Goal: Task Accomplishment & Management: Complete application form

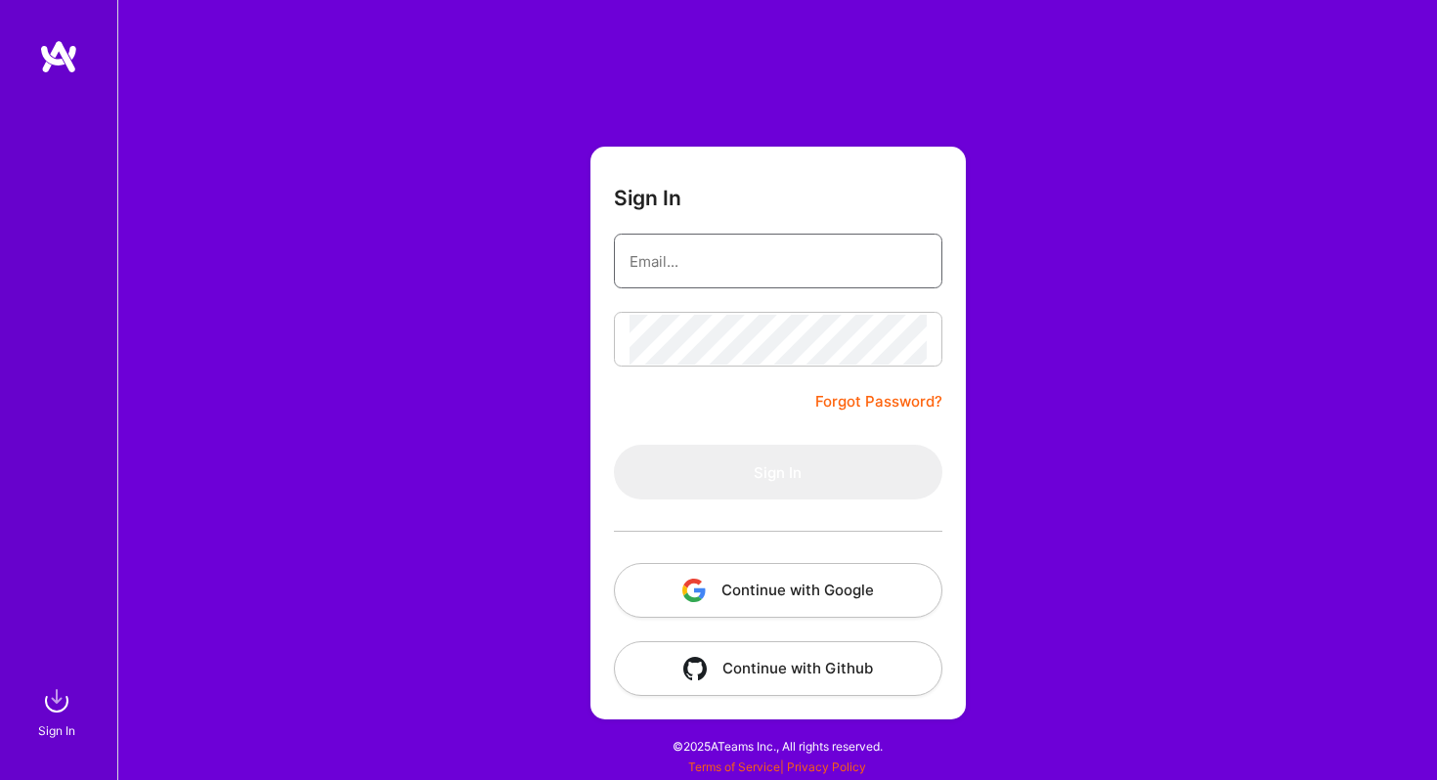
type input "[PERSON_NAME][EMAIL_ADDRESS][PERSON_NAME][DOMAIN_NAME]"
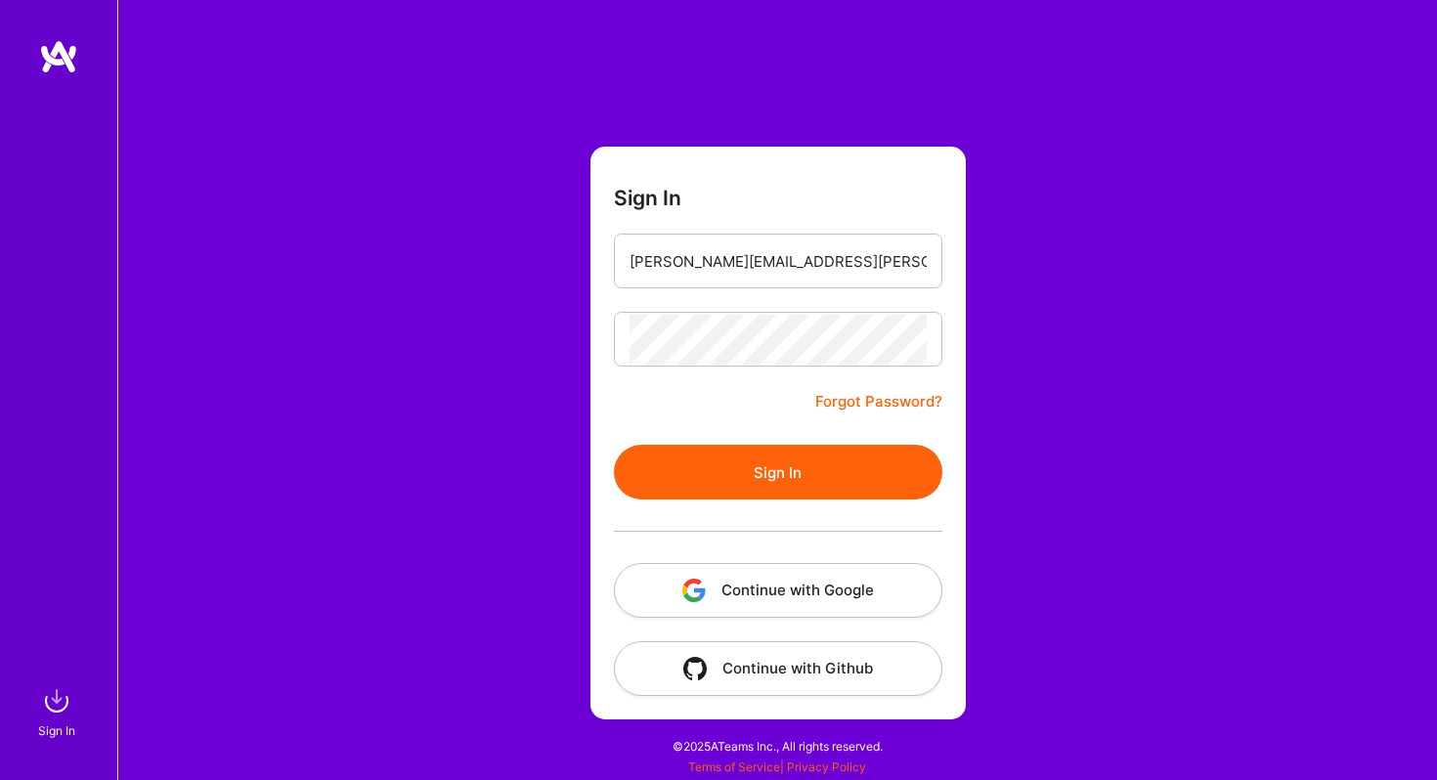
click at [704, 471] on button "Sign In" at bounding box center [778, 472] width 328 height 55
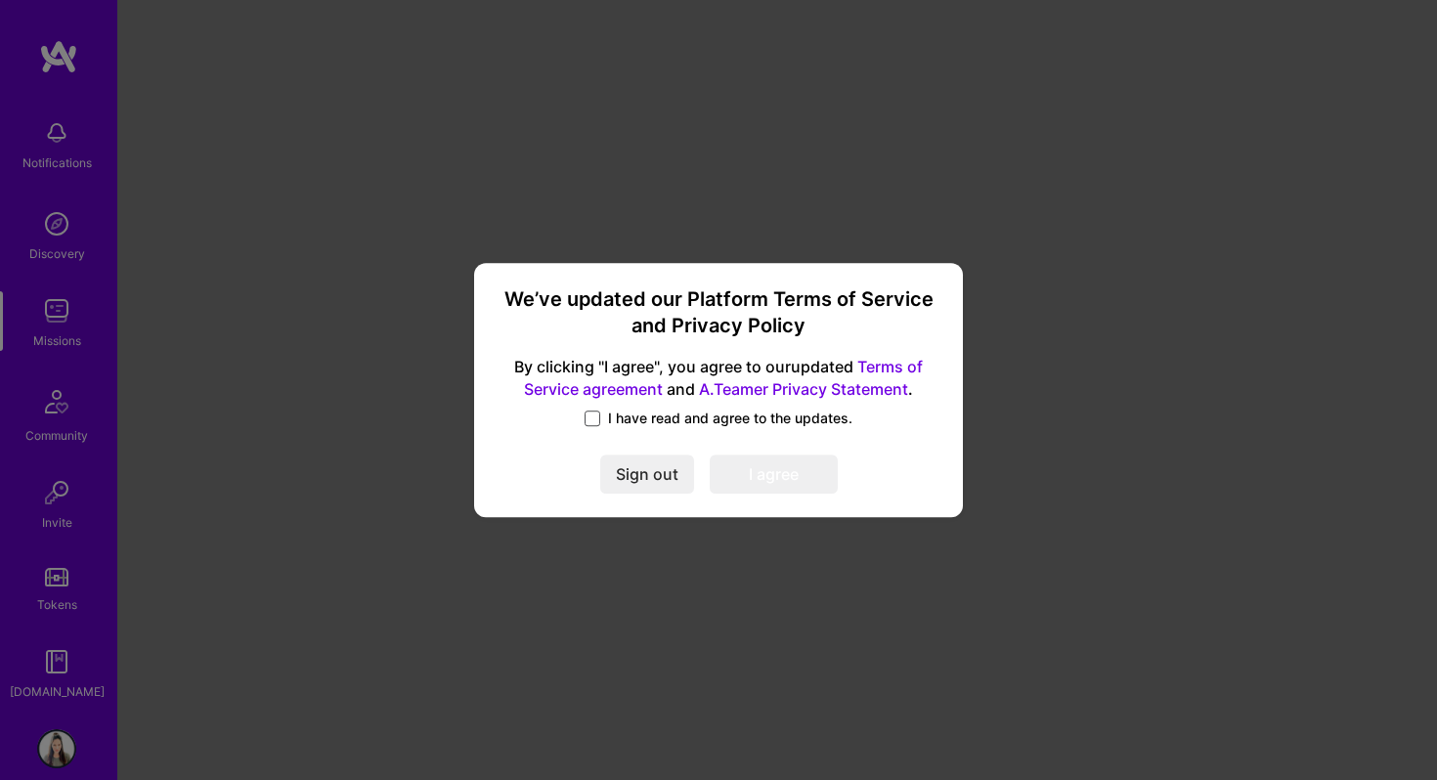
click at [600, 423] on span at bounding box center [592, 418] width 16 height 16
click at [0, 0] on input "I have read and agree to the updates." at bounding box center [0, 0] width 0 height 0
click at [743, 479] on button "I agree" at bounding box center [773, 473] width 128 height 39
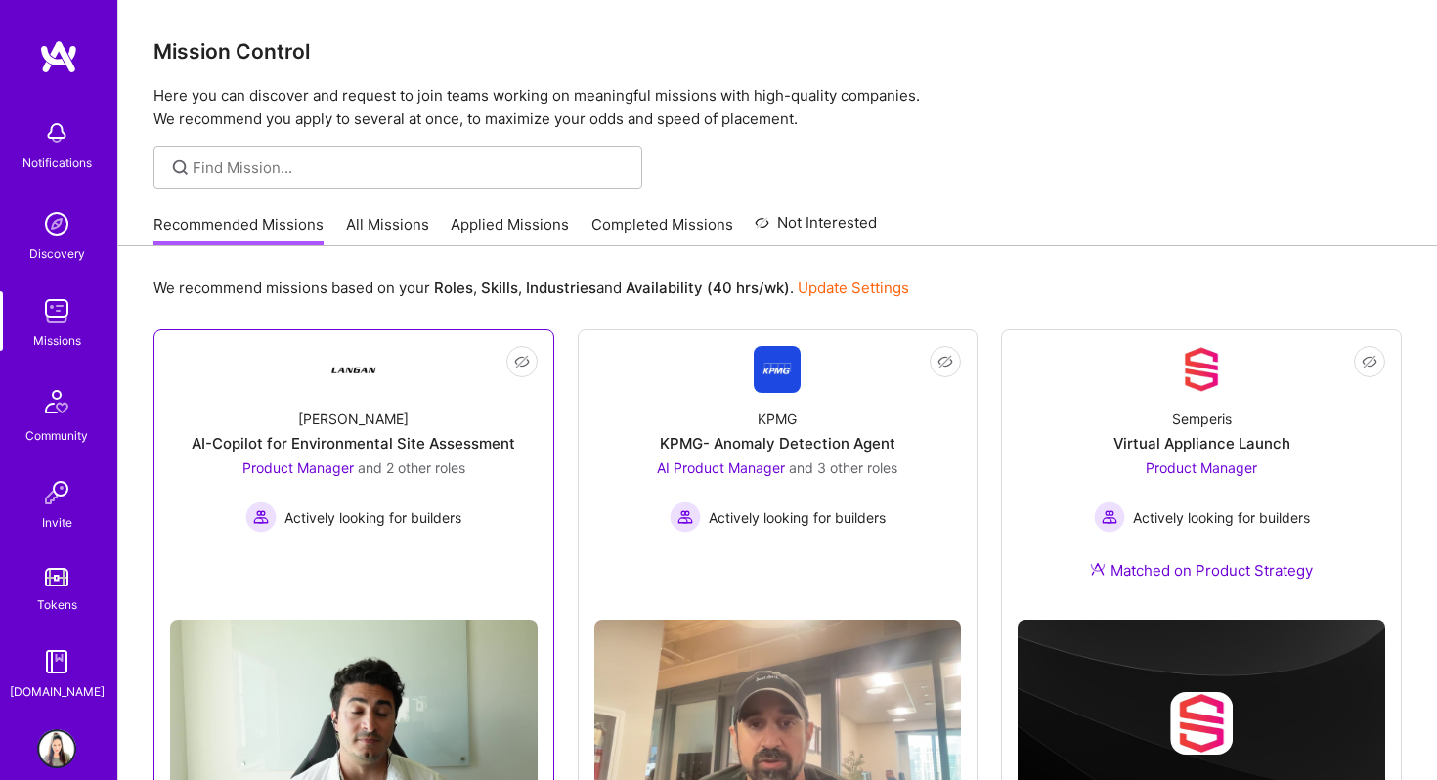
click at [418, 451] on div "AI-Copilot for Environmental Site Assessment" at bounding box center [353, 443] width 323 height 21
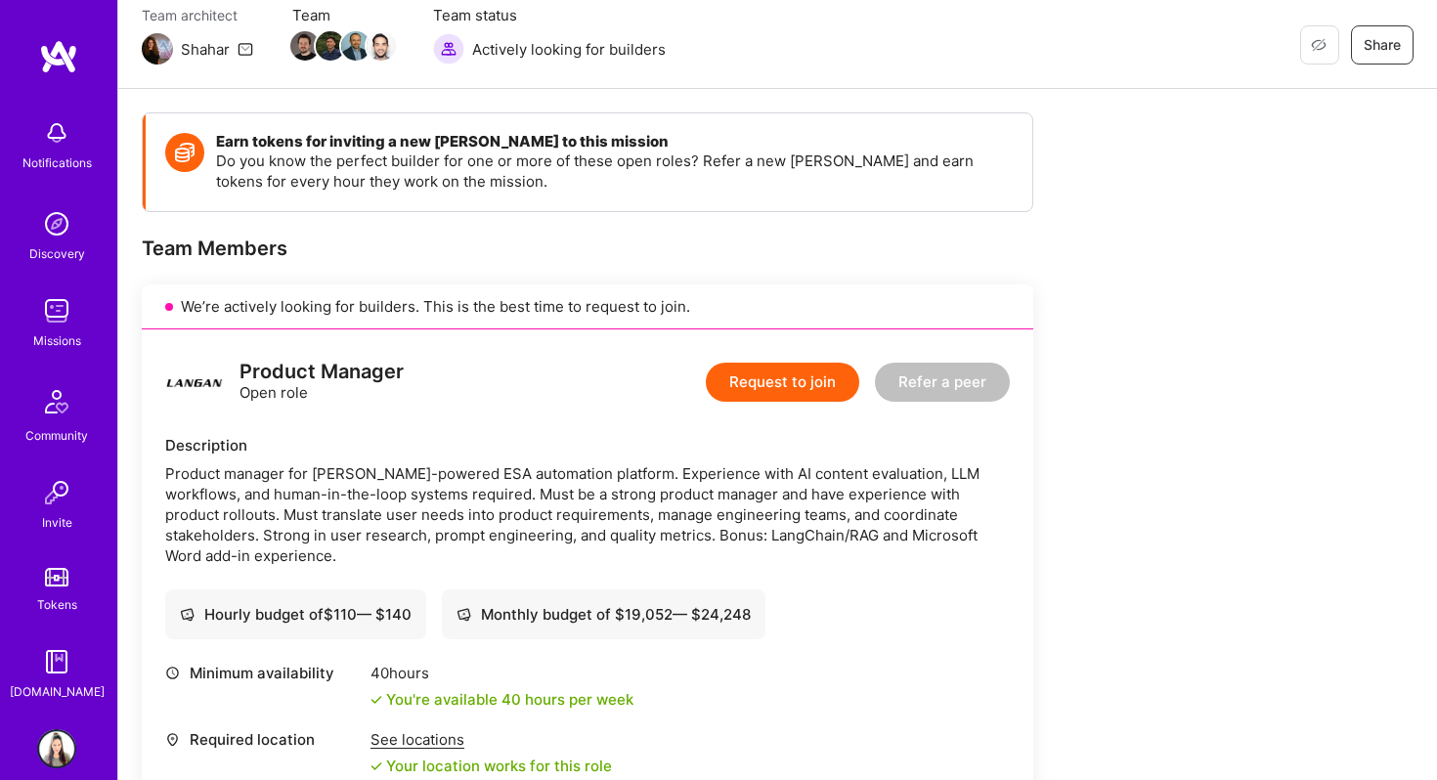
scroll to position [175, 0]
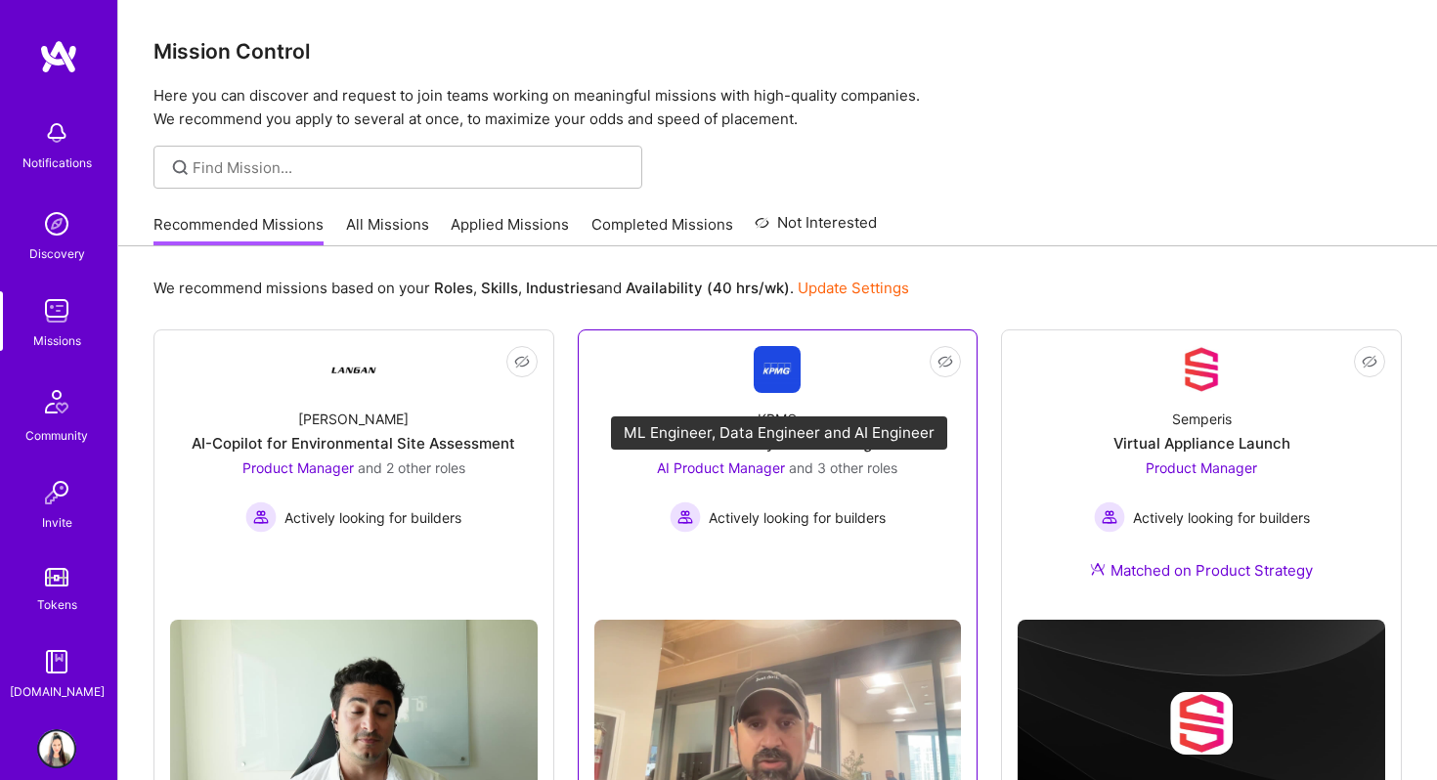
click at [792, 465] on span "and 3 other roles" at bounding box center [843, 467] width 108 height 17
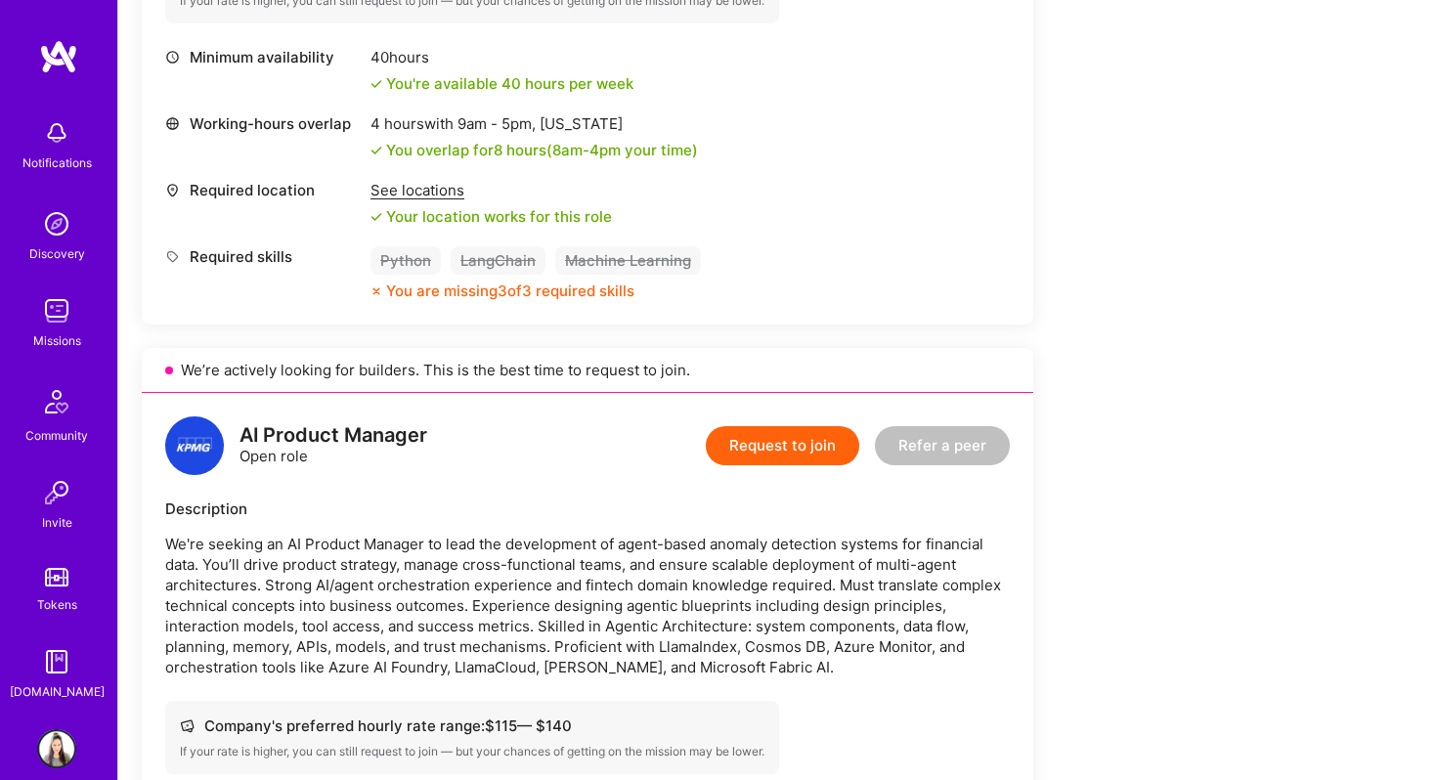
scroll to position [799, 0]
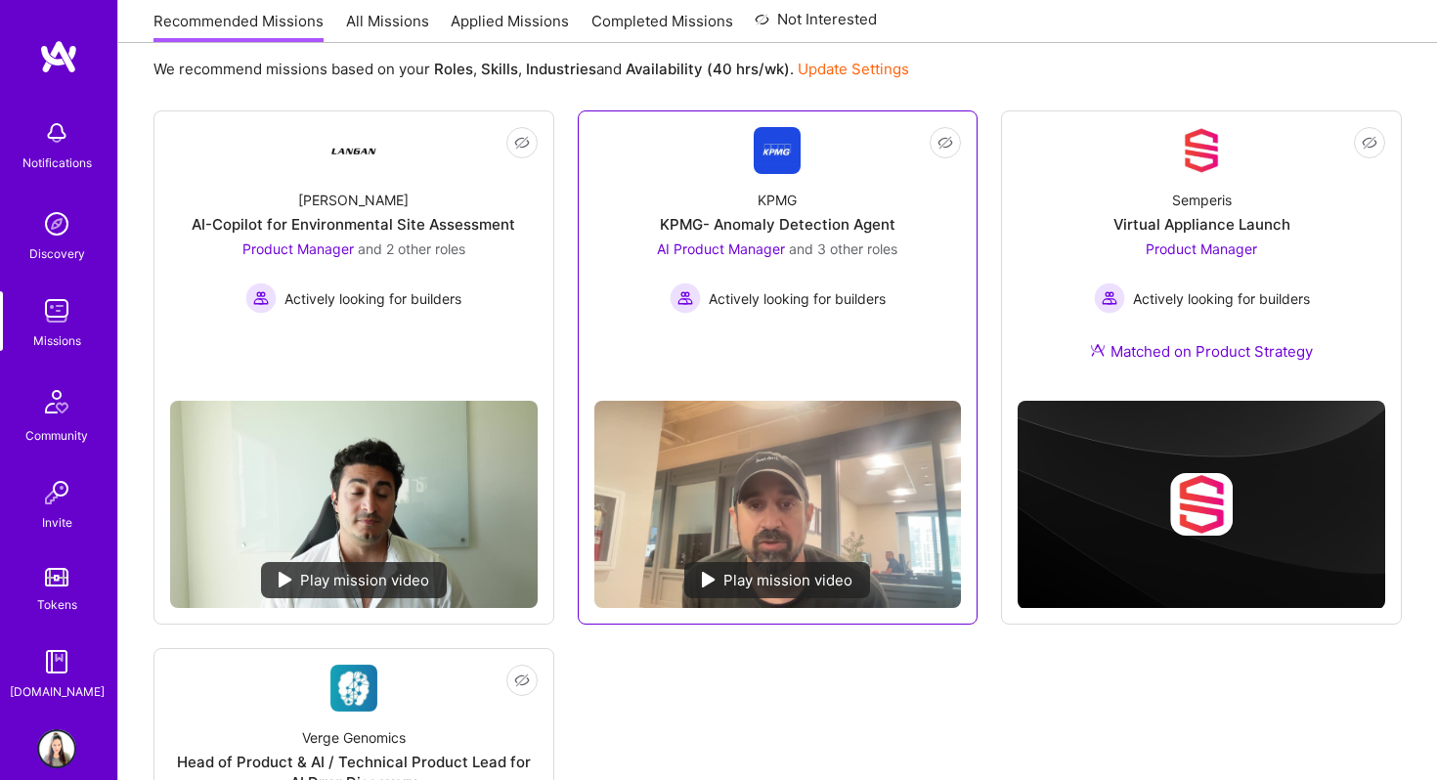
scroll to position [217, 0]
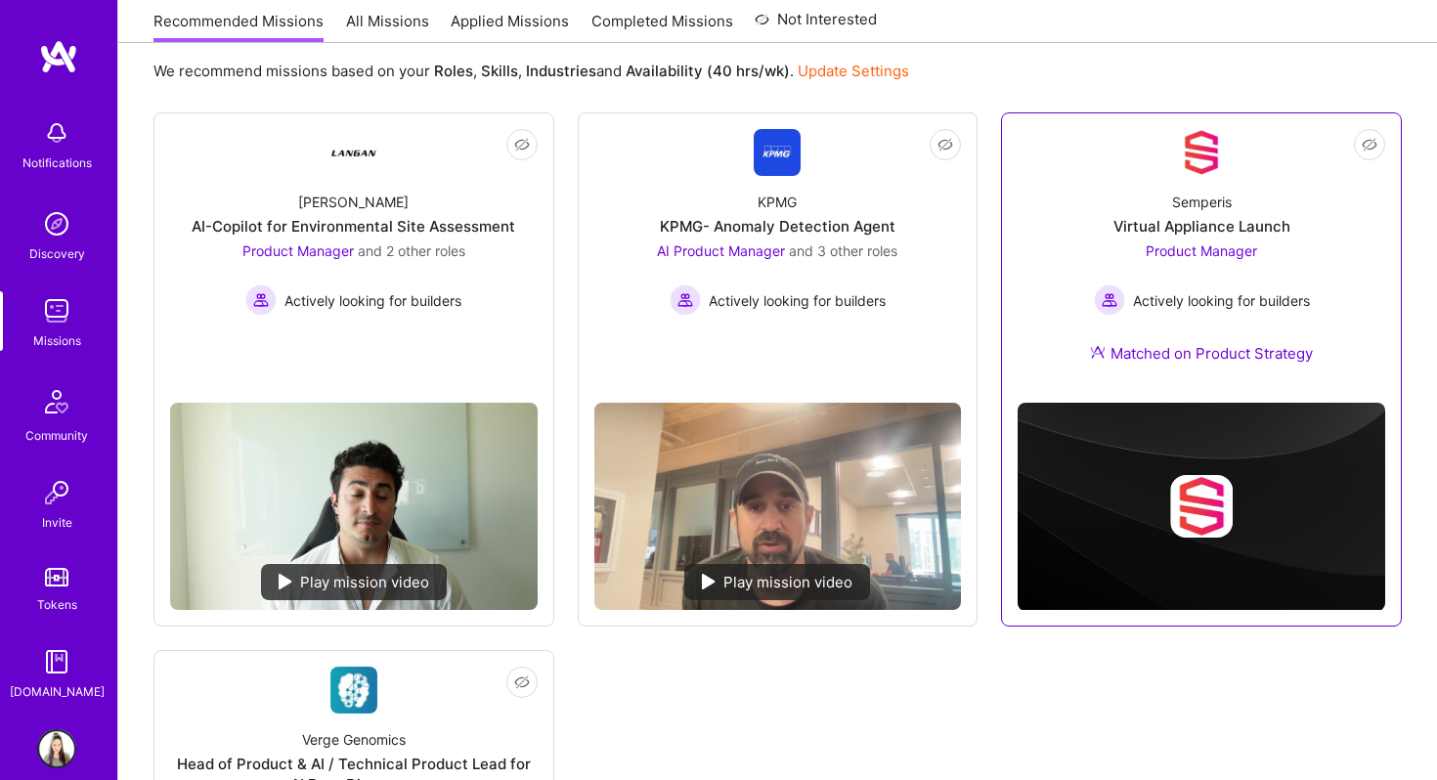
click at [1138, 254] on div "Product Manager Actively looking for builders" at bounding box center [1202, 277] width 216 height 75
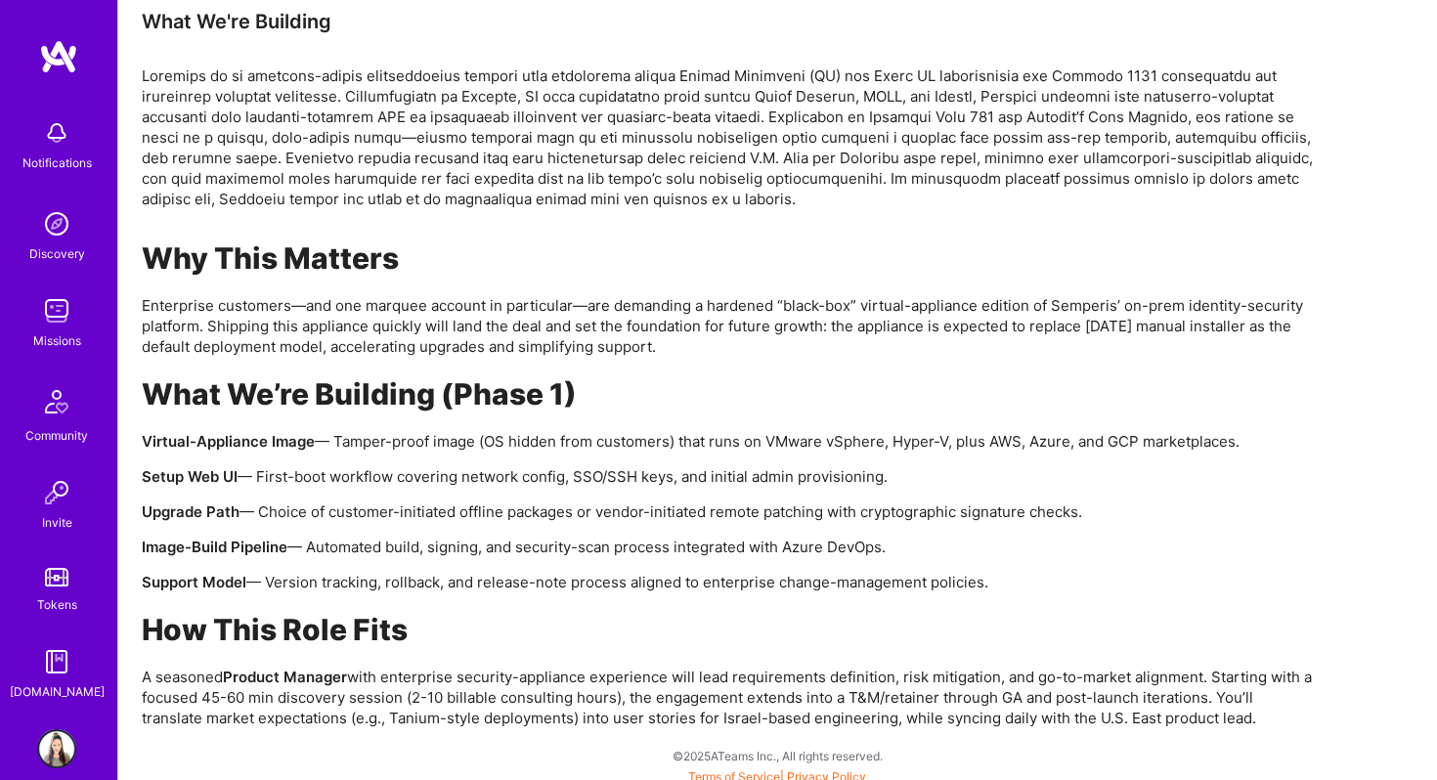
scroll to position [1223, 0]
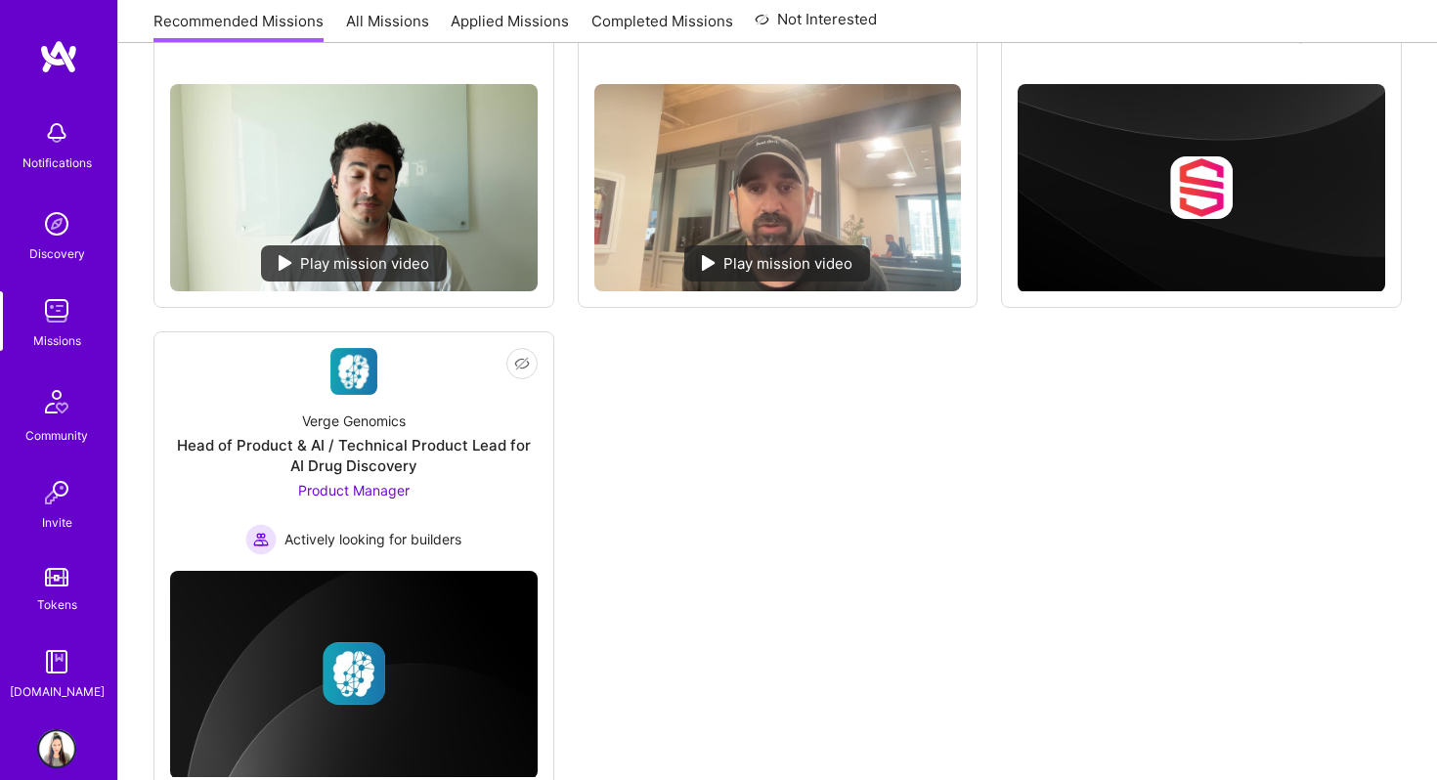
scroll to position [535, 0]
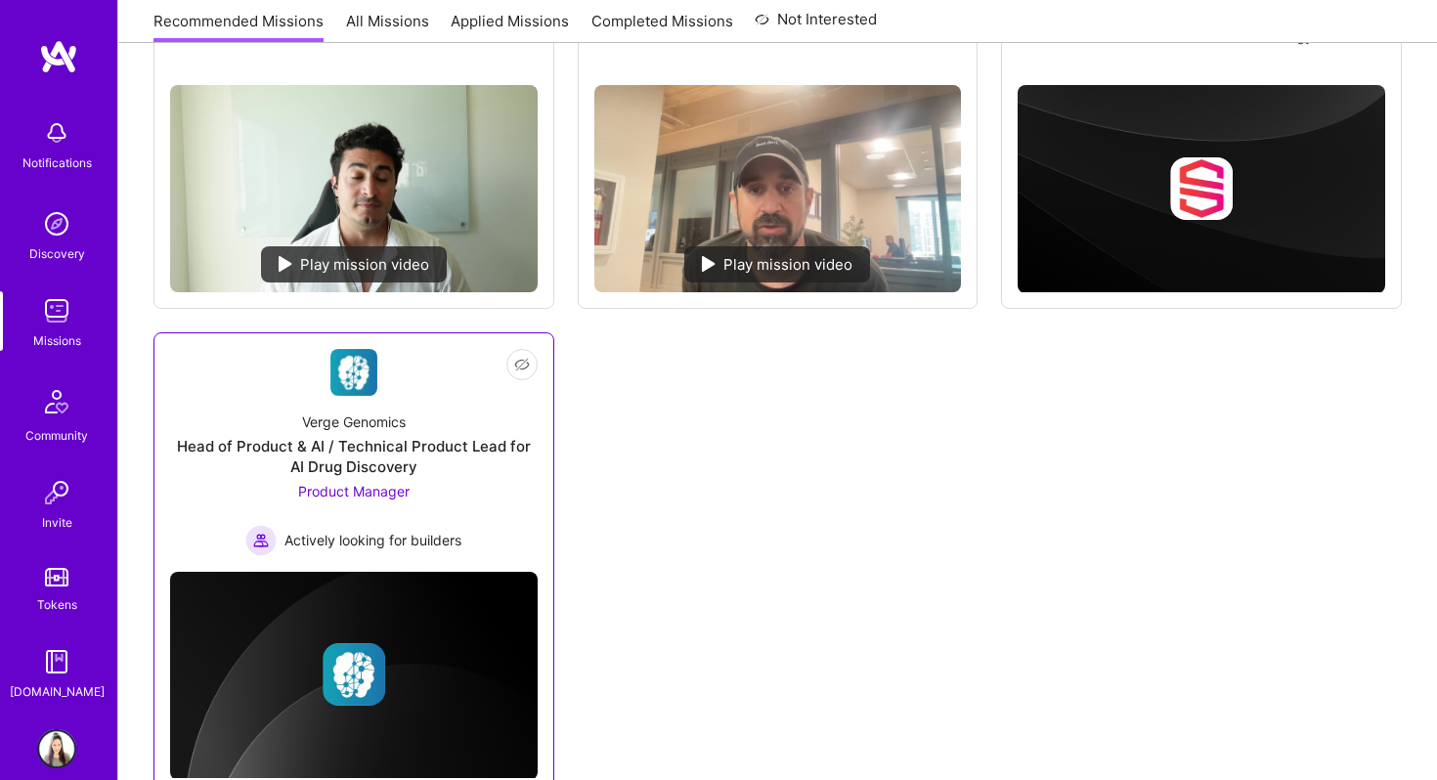
click at [430, 442] on div "Head of Product & AI / Technical Product Lead for AI Drug Discovery" at bounding box center [353, 456] width 367 height 41
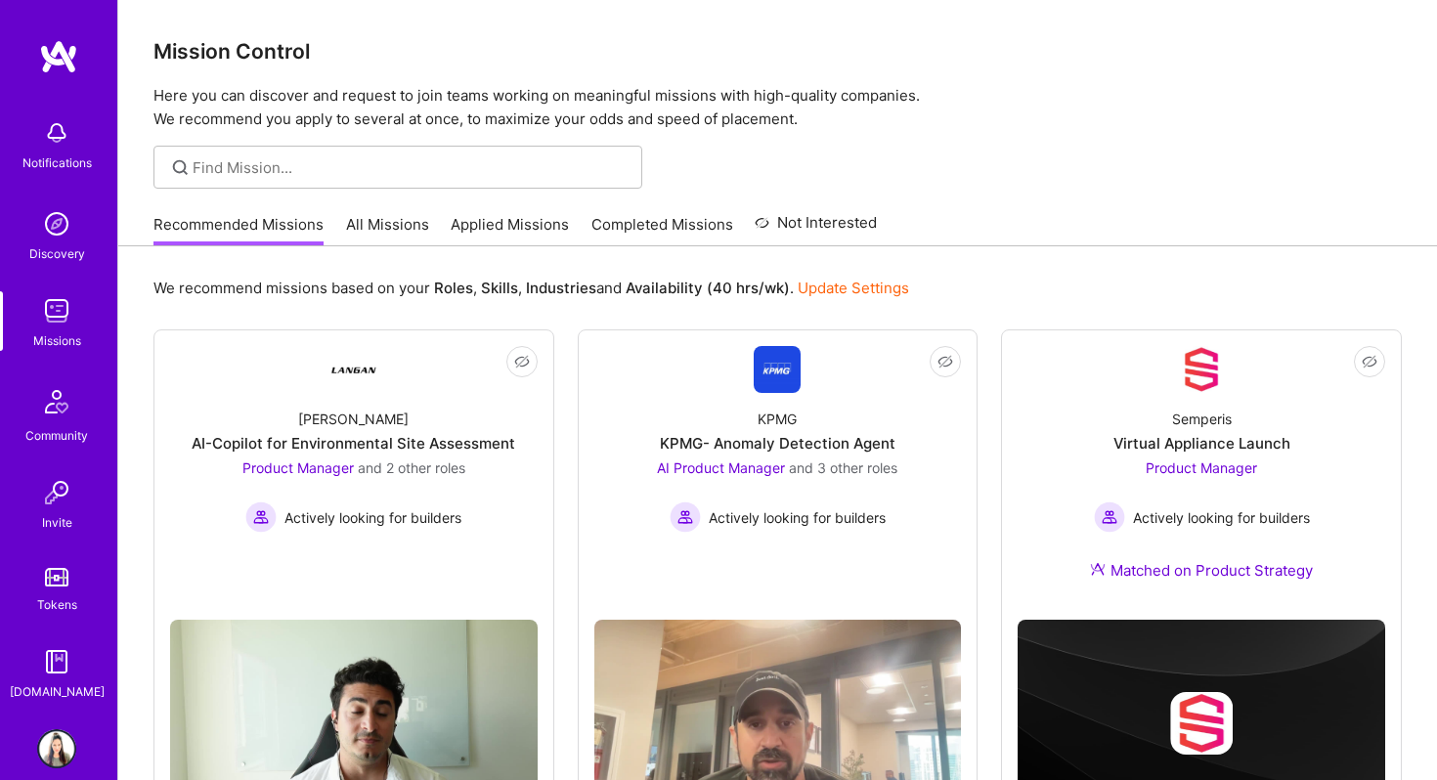
click at [371, 227] on link "All Missions" at bounding box center [387, 230] width 83 height 32
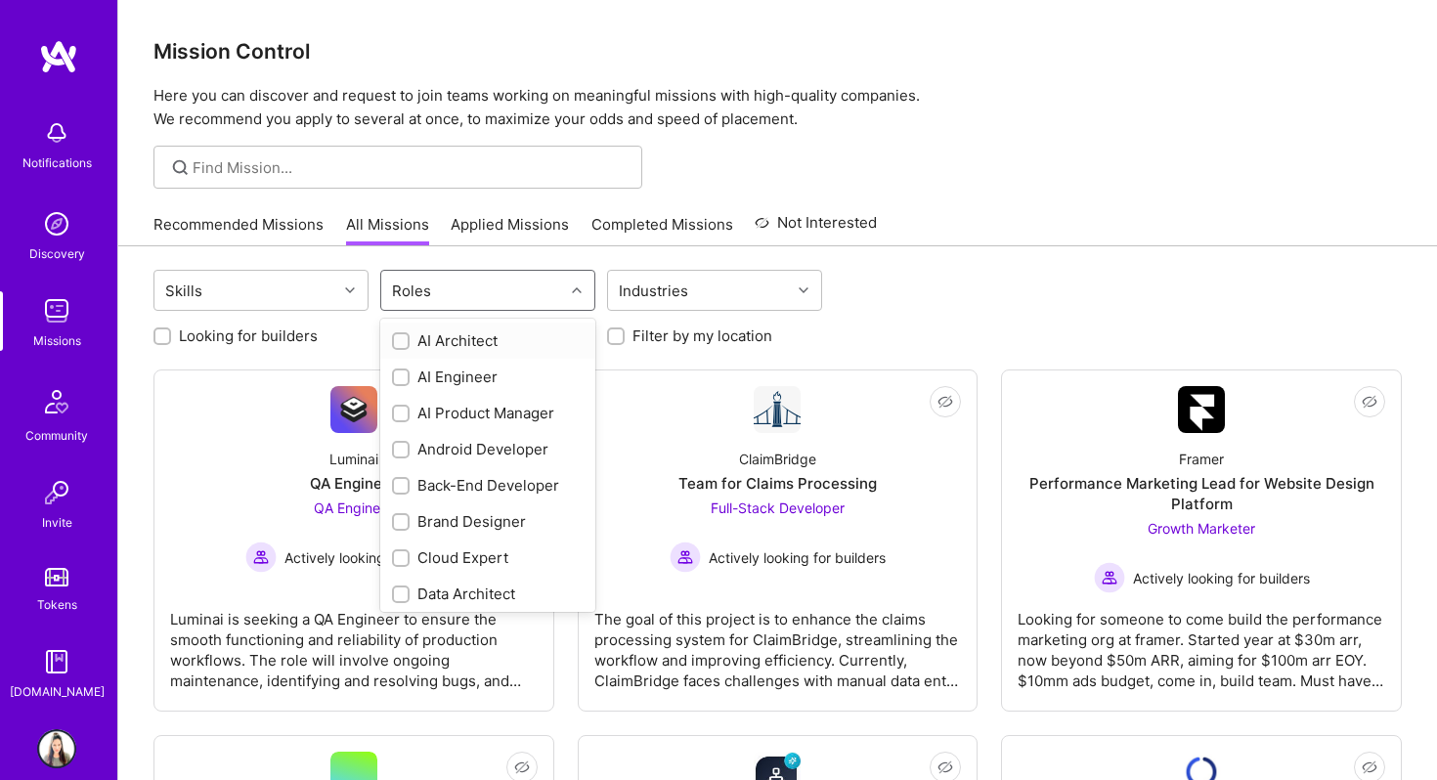
click at [429, 287] on div "Roles" at bounding box center [411, 291] width 49 height 28
click at [401, 519] on input "checkbox" at bounding box center [403, 519] width 14 height 14
checkbox input "true"
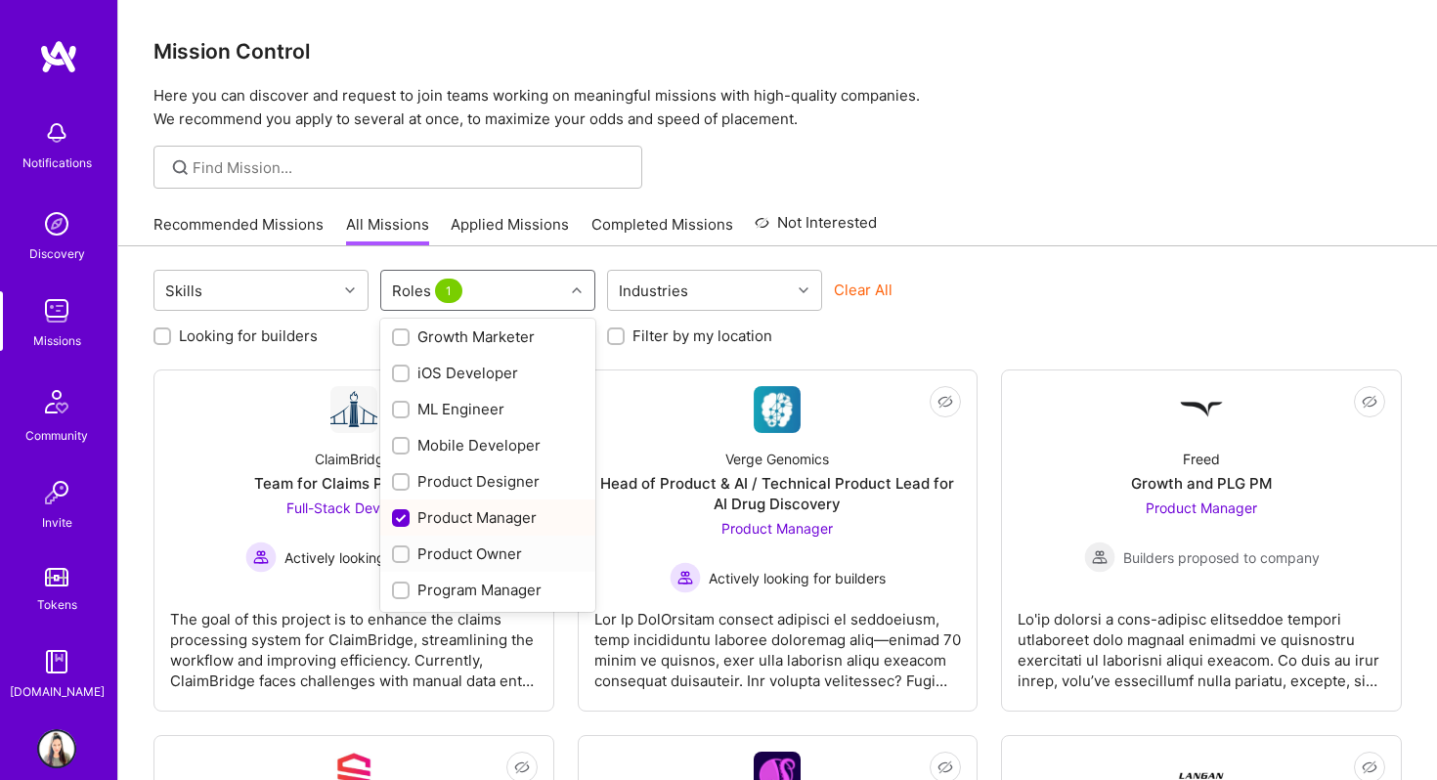
click at [402, 553] on input "checkbox" at bounding box center [403, 555] width 14 height 14
checkbox input "true"
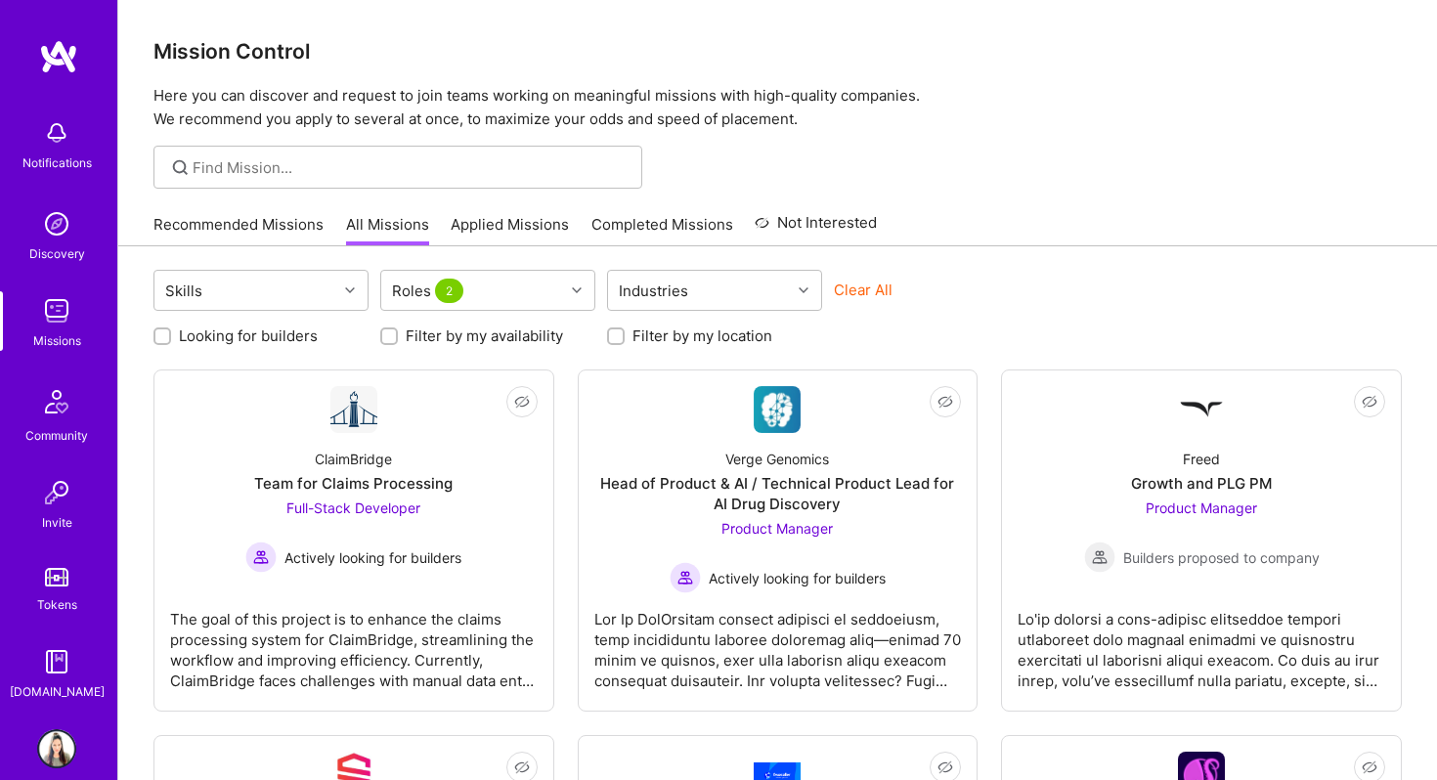
click at [161, 330] on input "Looking for builders" at bounding box center [164, 337] width 14 height 14
checkbox input "true"
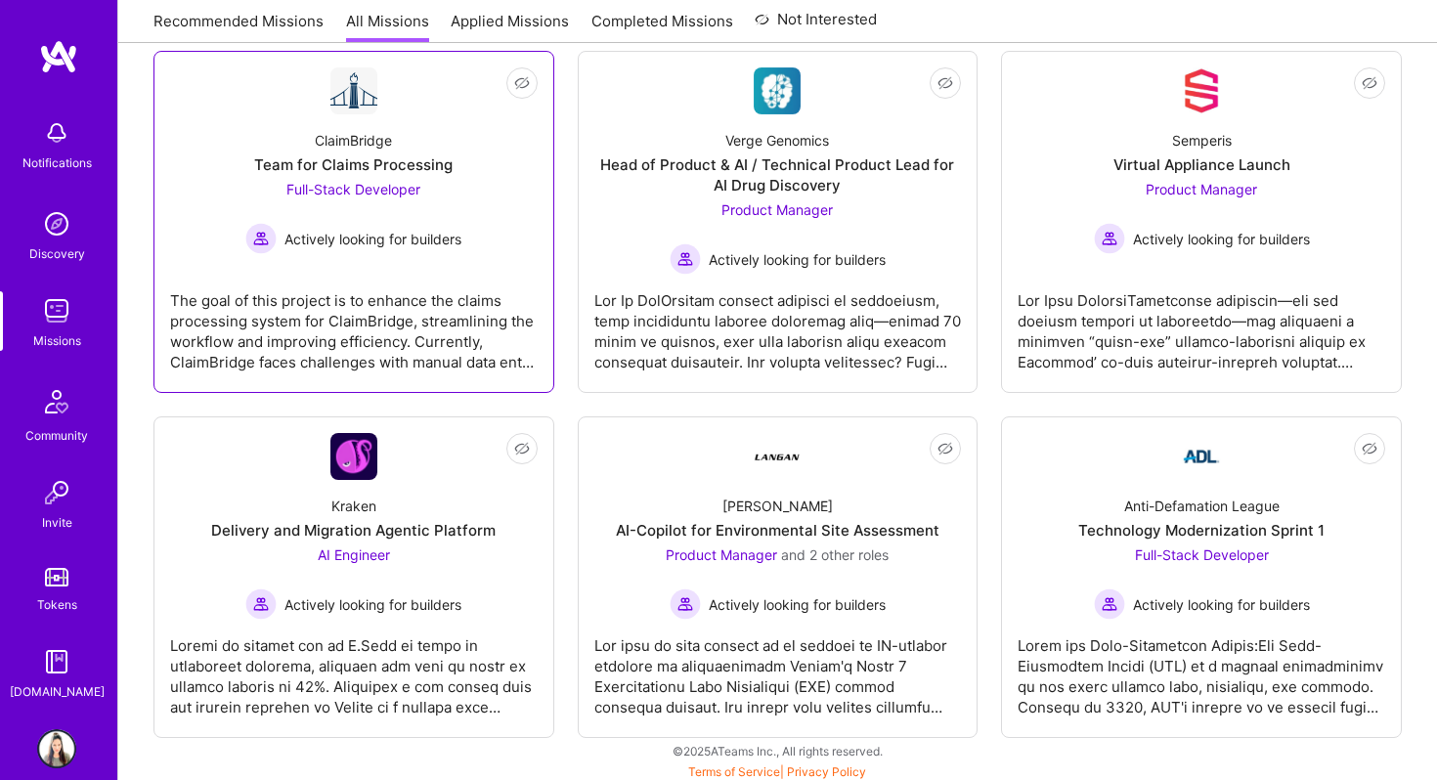
scroll to position [323, 0]
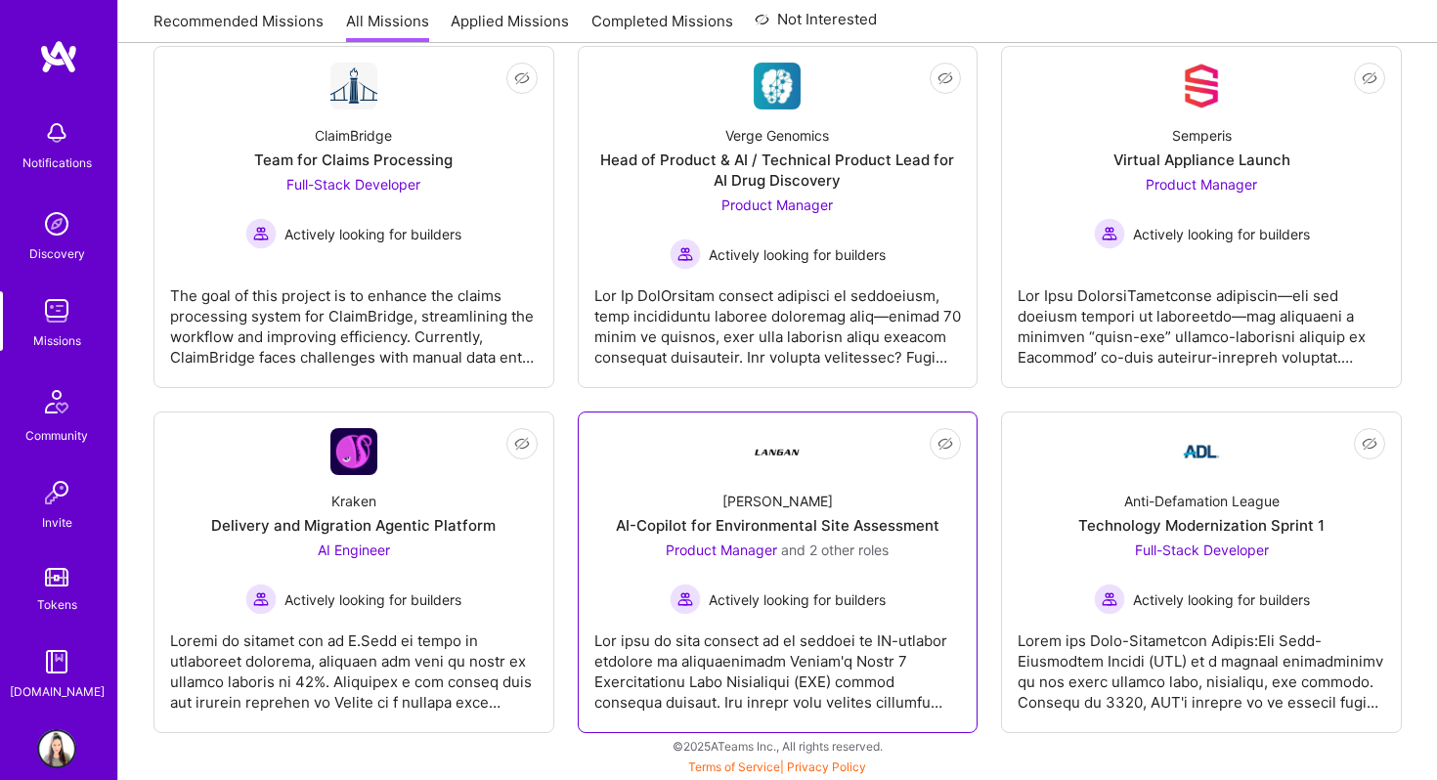
click at [708, 677] on div at bounding box center [777, 664] width 367 height 98
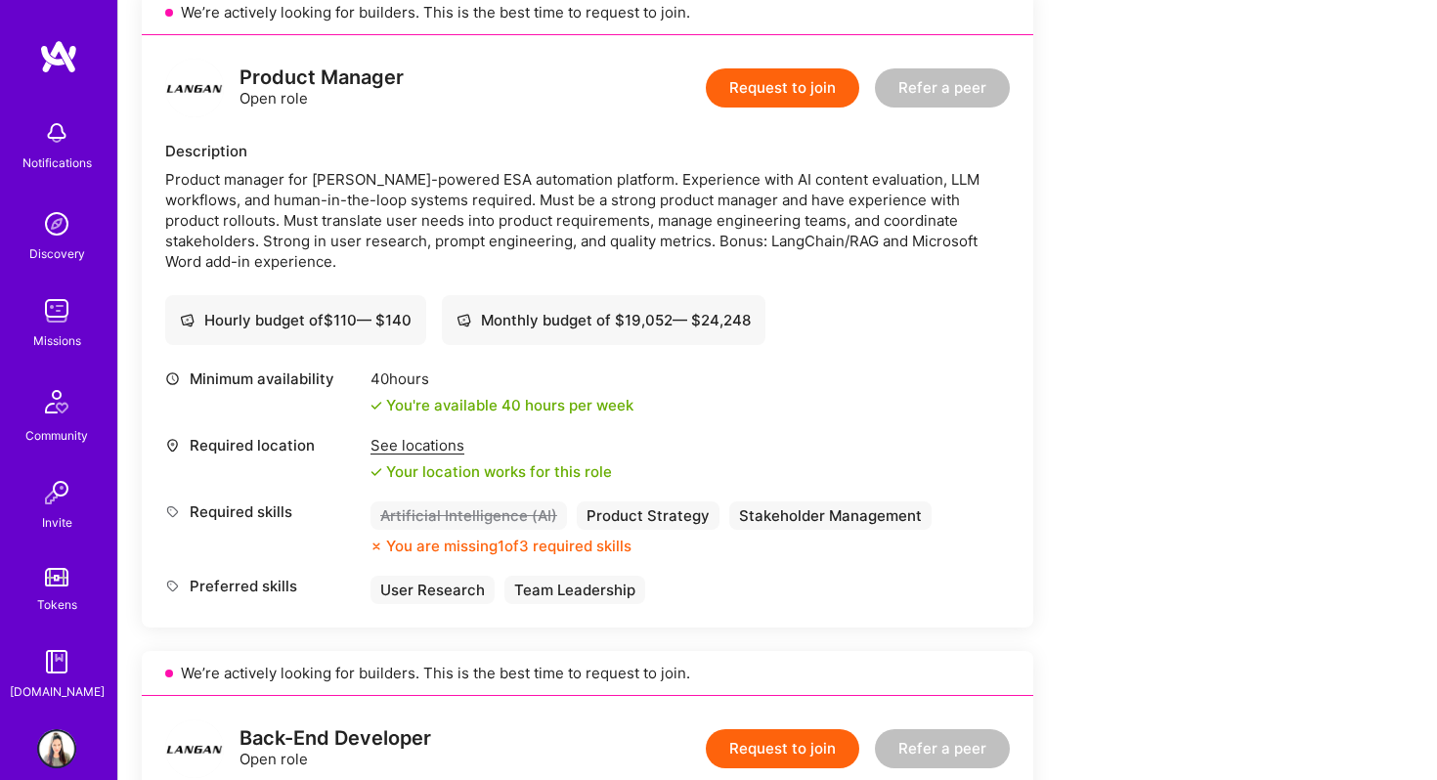
scroll to position [457, 0]
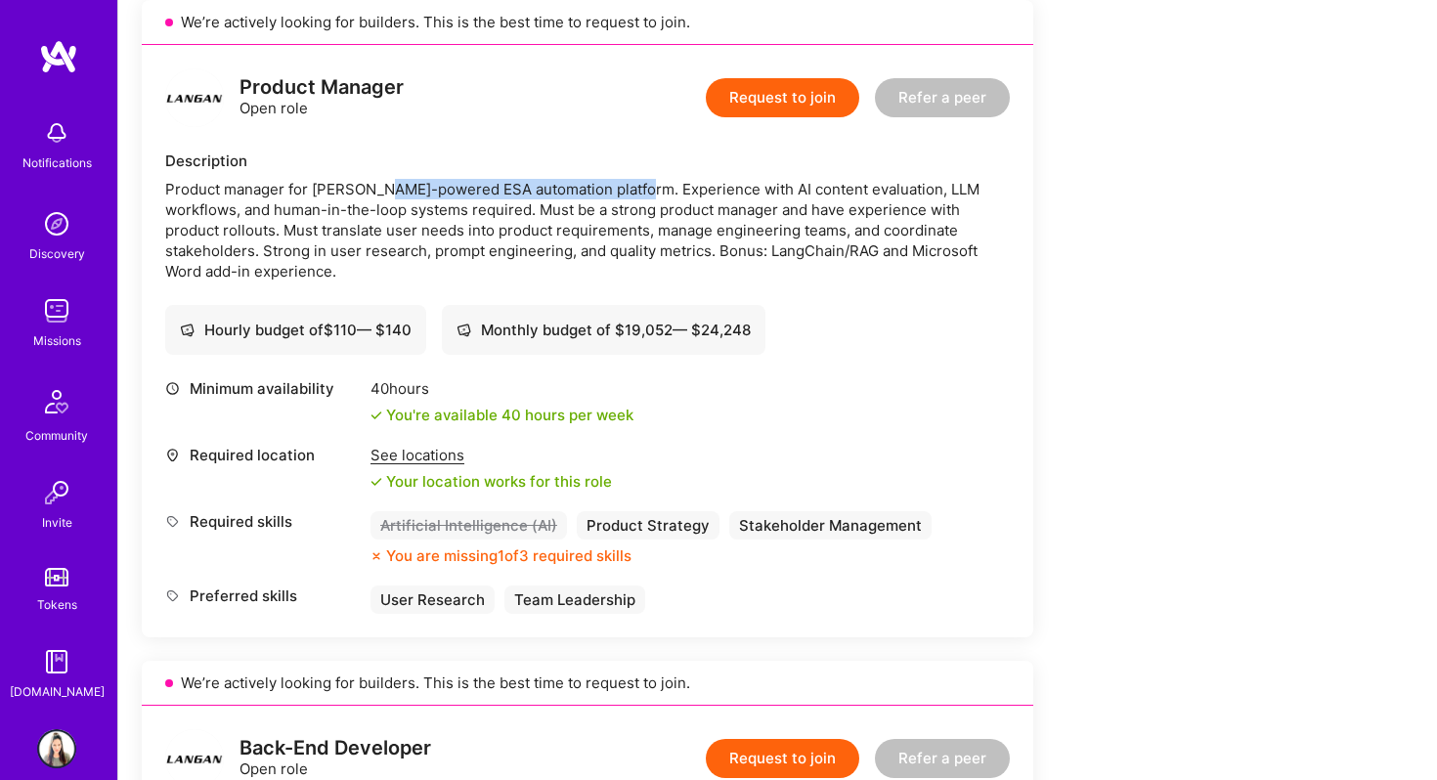
drag, startPoint x: 378, startPoint y: 193, endPoint x: 633, endPoint y: 194, distance: 255.1
click at [633, 194] on div "Product manager for [PERSON_NAME]-powered ESA automation platform. Experience w…" at bounding box center [587, 230] width 844 height 103
copy div "AI-powered ESA automation platform"
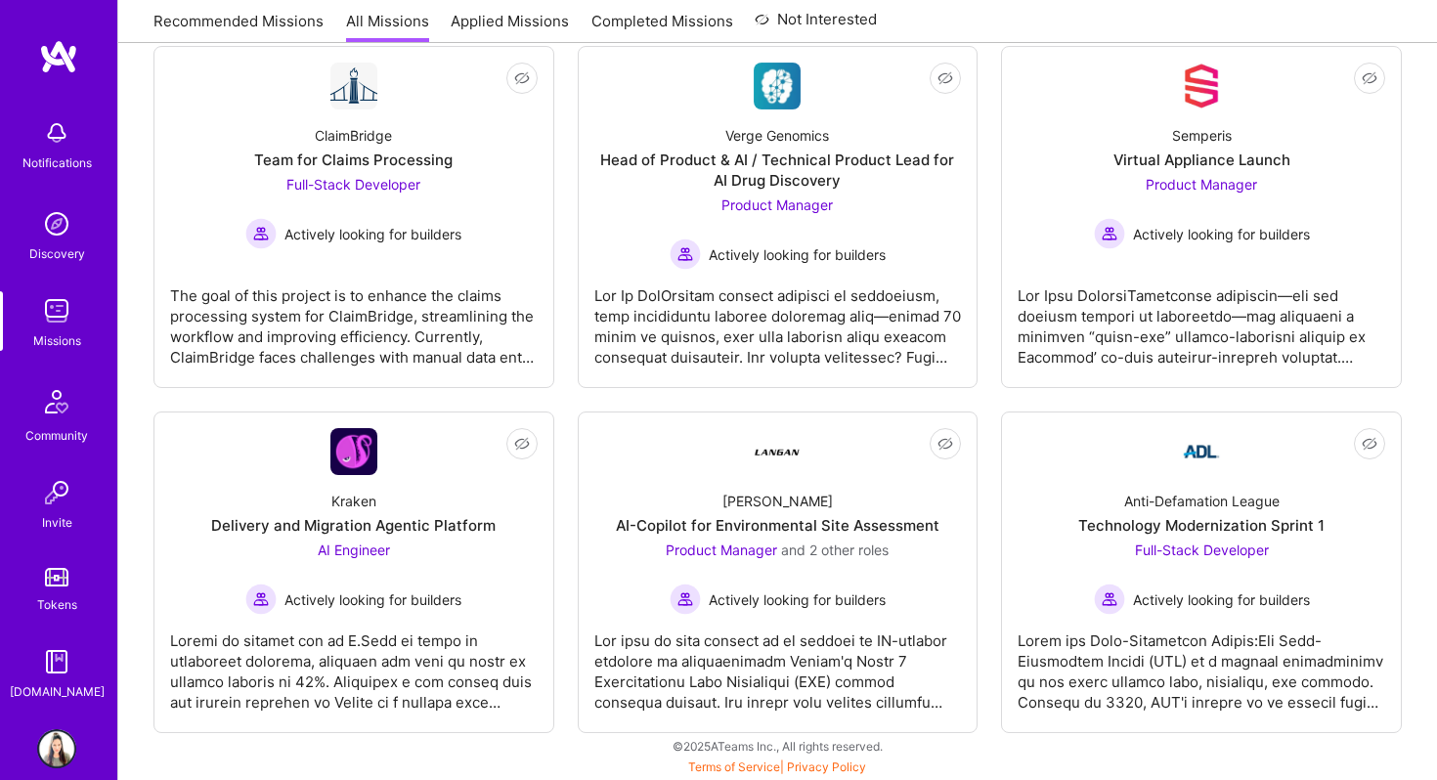
scroll to position [323, 0]
click at [1120, 668] on div at bounding box center [1200, 664] width 367 height 98
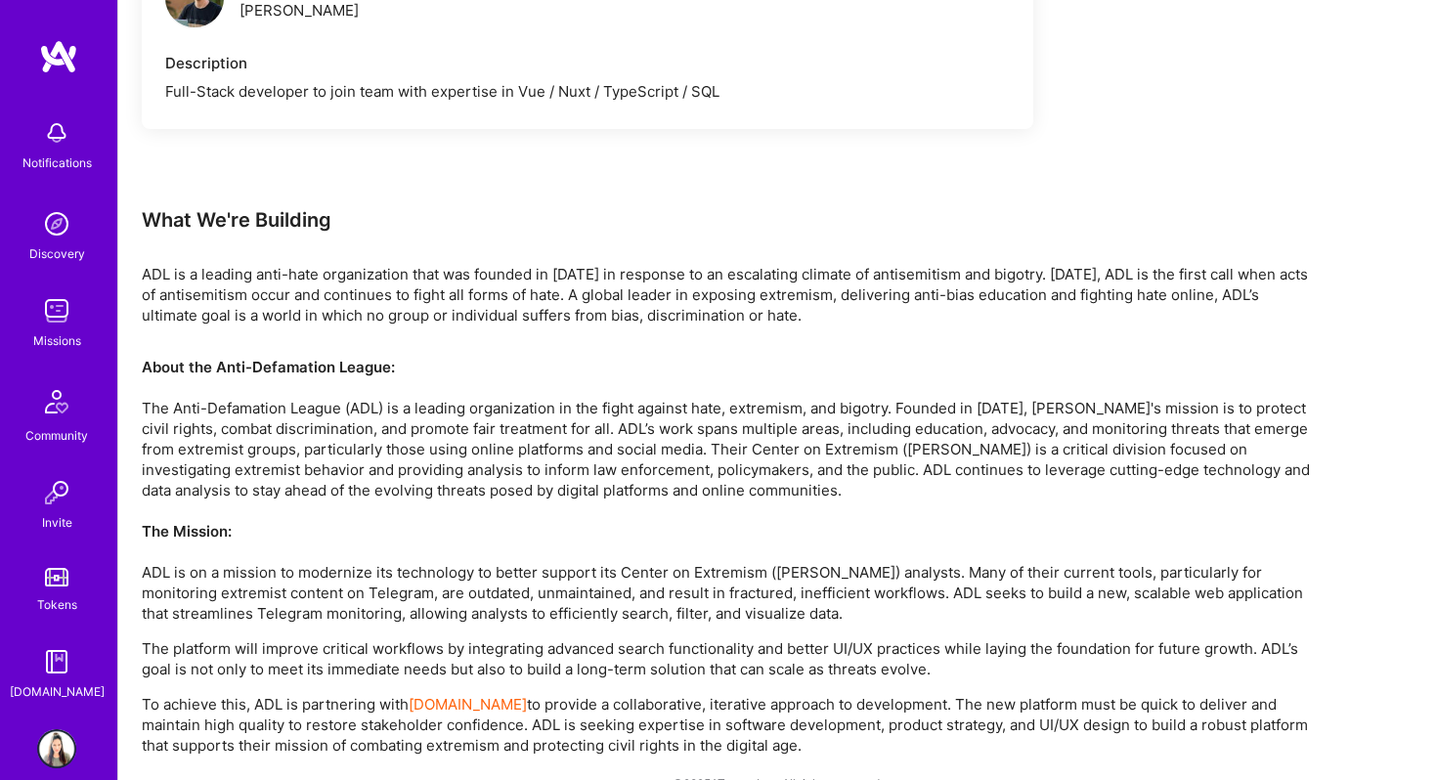
scroll to position [1492, 0]
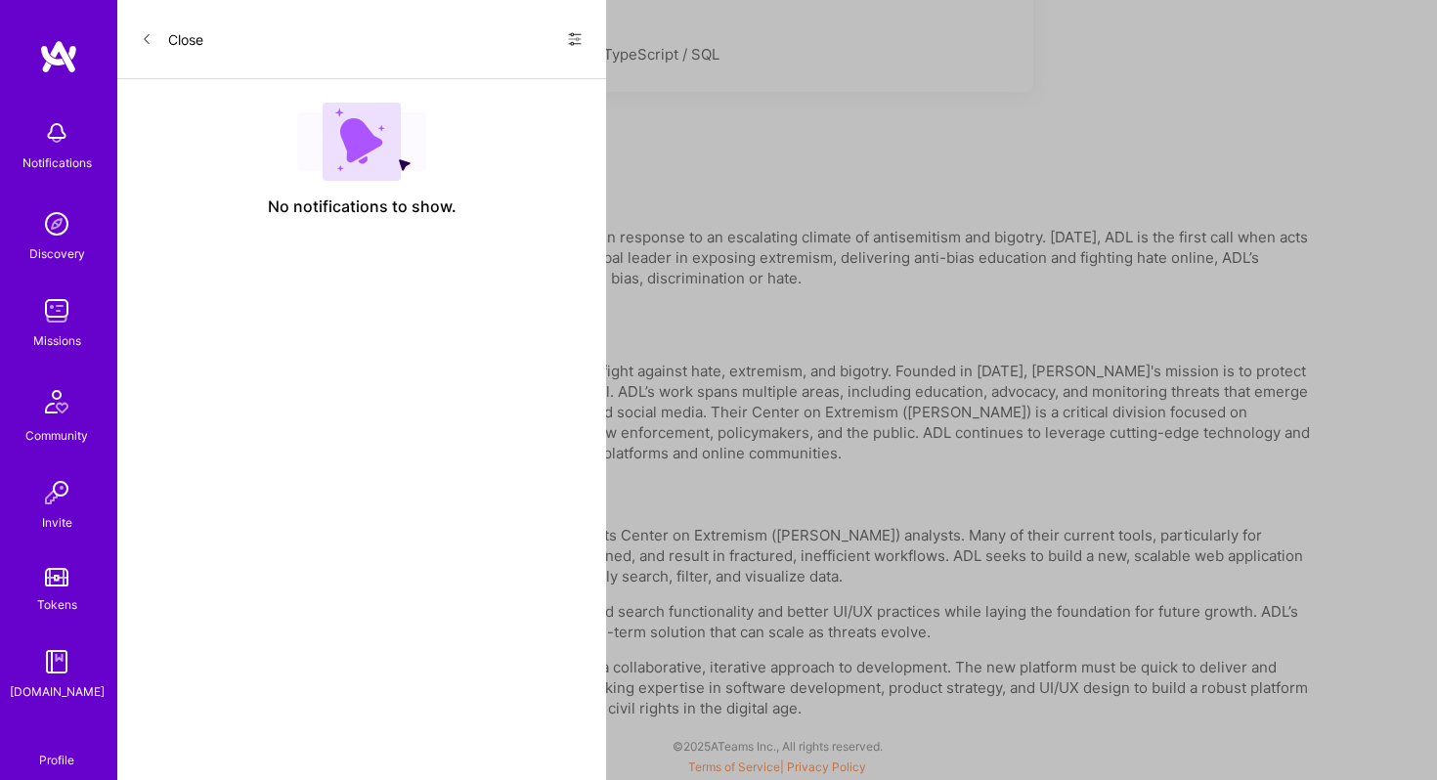
scroll to position [323, 0]
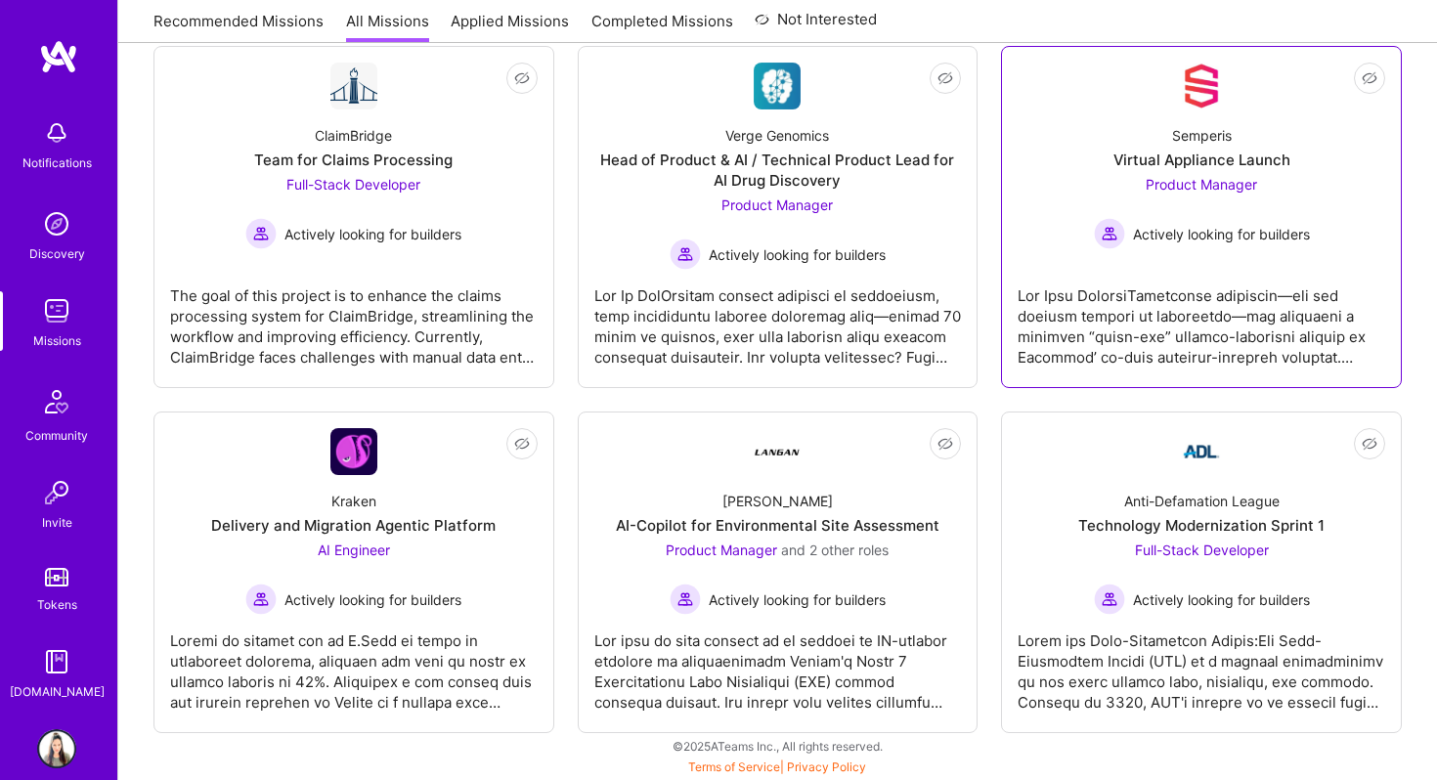
click at [1148, 307] on div at bounding box center [1200, 319] width 367 height 98
